Goal: Task Accomplishment & Management: Use online tool/utility

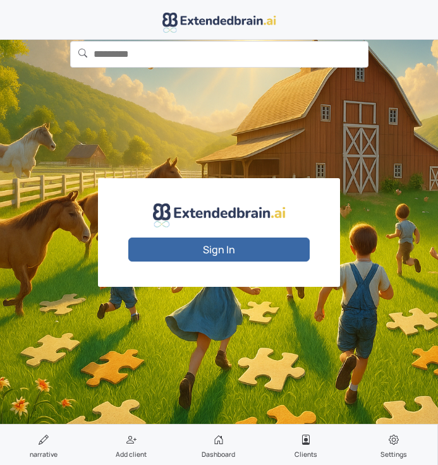
click at [190, 255] on button "Sign In" at bounding box center [218, 250] width 181 height 24
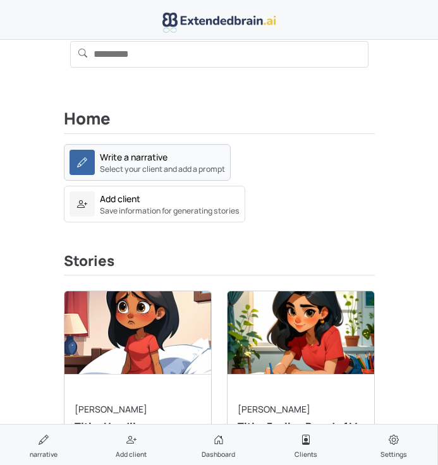
click at [133, 166] on small "Select your client and add a prompt" at bounding box center [162, 169] width 125 height 11
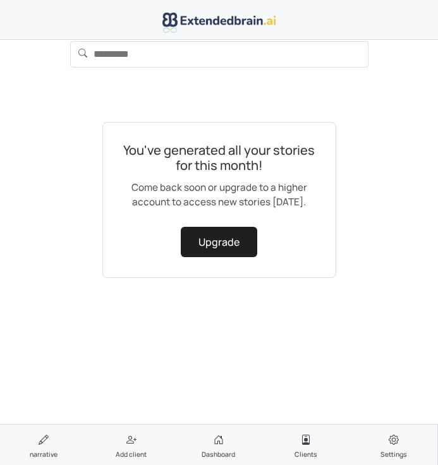
click at [148, 104] on div "You've generated all your stories for this month! Come back soon or upgrade to …" at bounding box center [219, 264] width 341 height 345
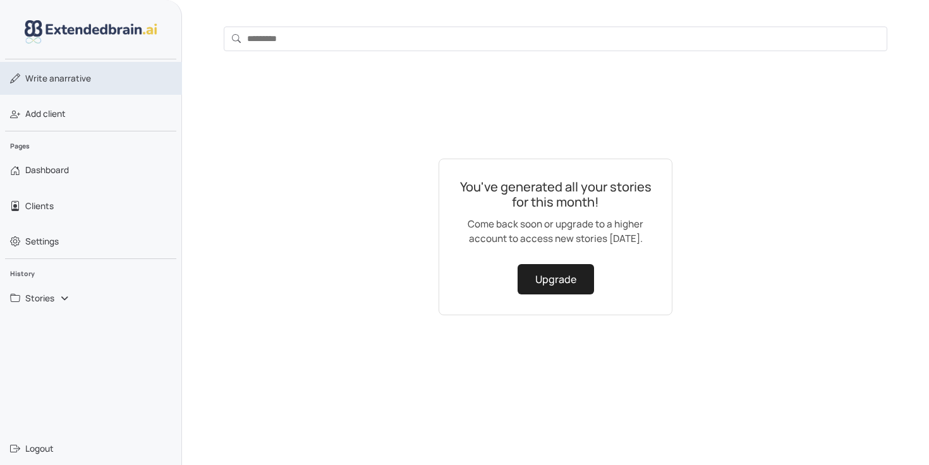
click at [85, 74] on span "Write a narrative" at bounding box center [58, 78] width 66 height 13
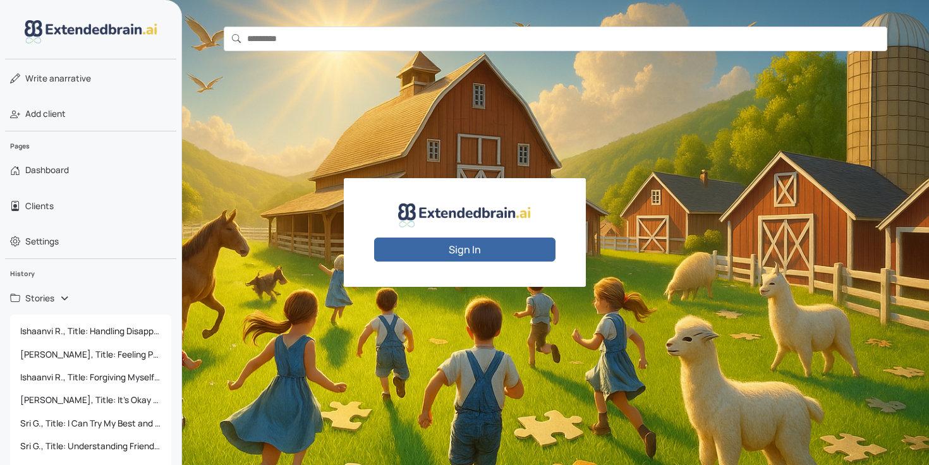
click at [439, 250] on button "Sign In" at bounding box center [464, 250] width 181 height 24
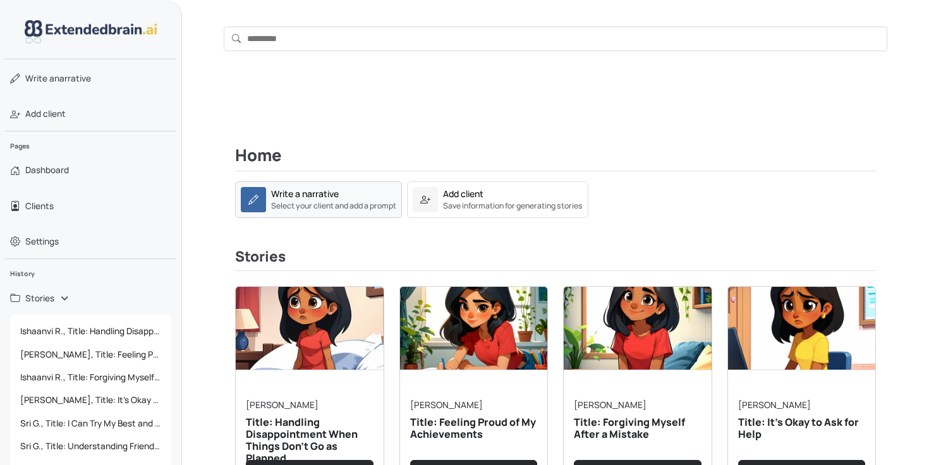
click at [322, 205] on small "Select your client and add a prompt" at bounding box center [333, 205] width 125 height 11
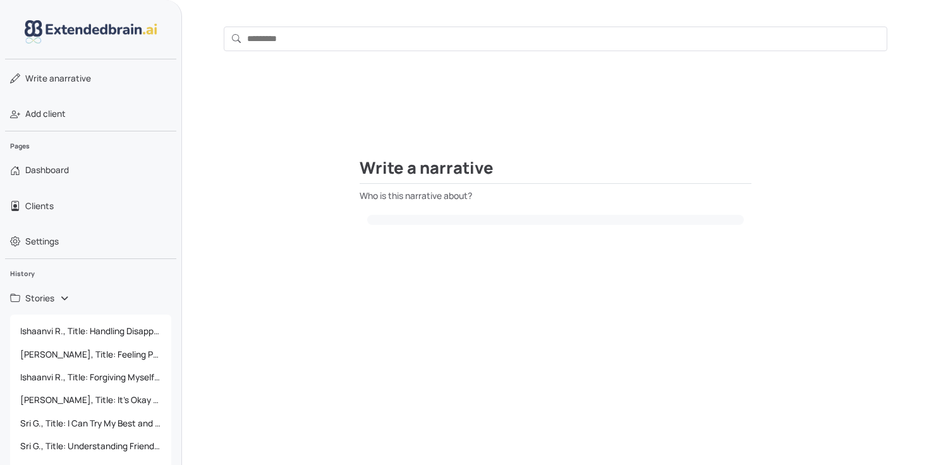
select select
